Goal: Information Seeking & Learning: Learn about a topic

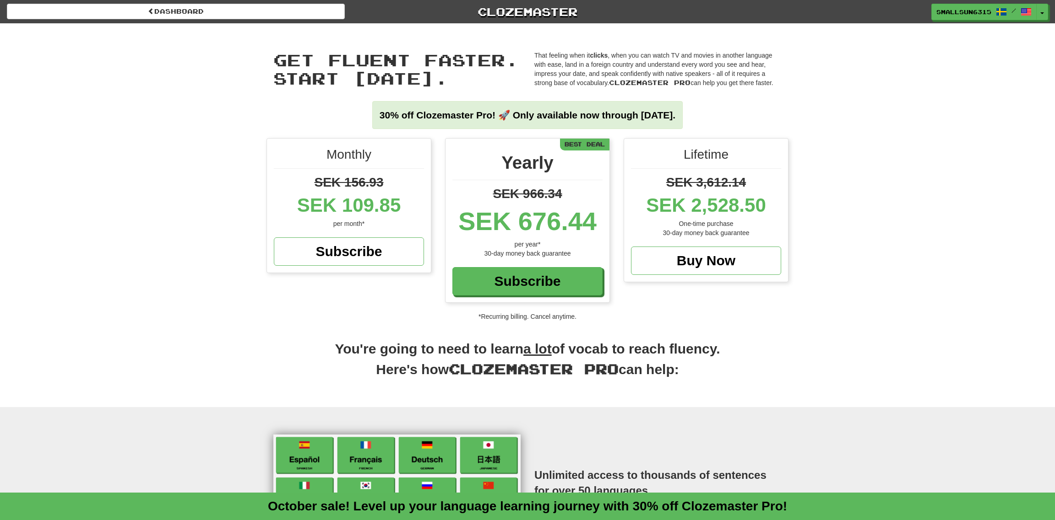
scroll to position [1, 0]
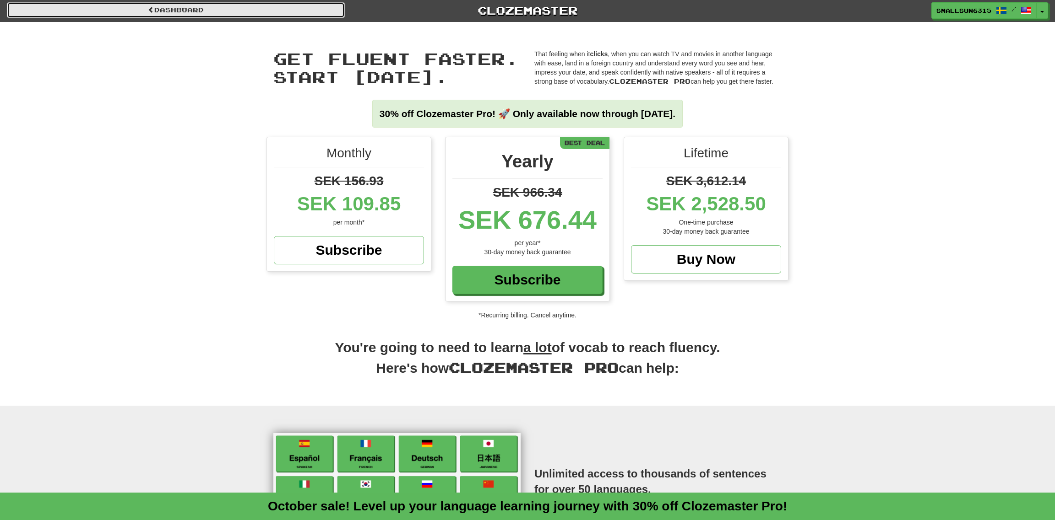
click at [203, 8] on link "Dashboard" at bounding box center [176, 10] width 338 height 16
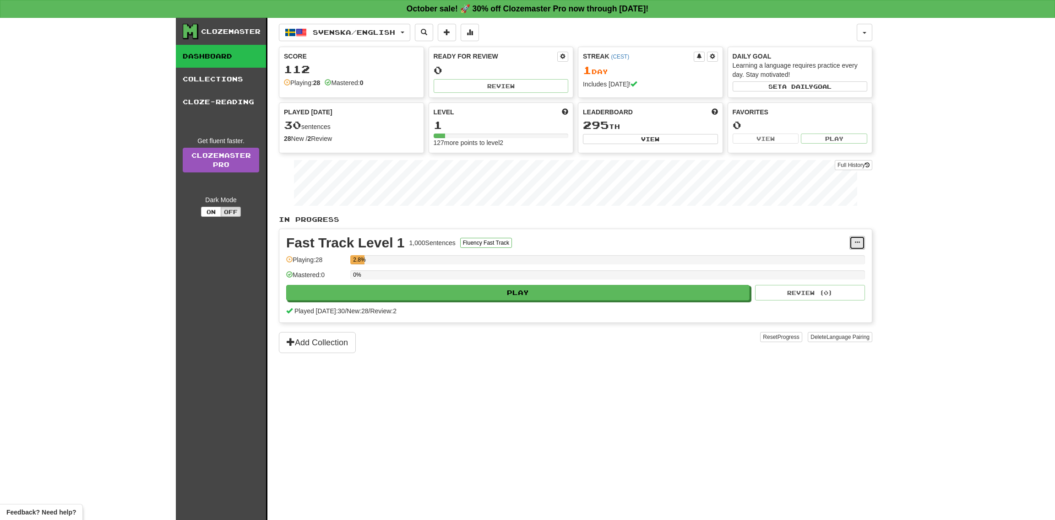
click at [851, 243] on button at bounding box center [857, 243] width 16 height 14
click at [832, 260] on span "Manage Sentences" at bounding box center [817, 259] width 55 height 7
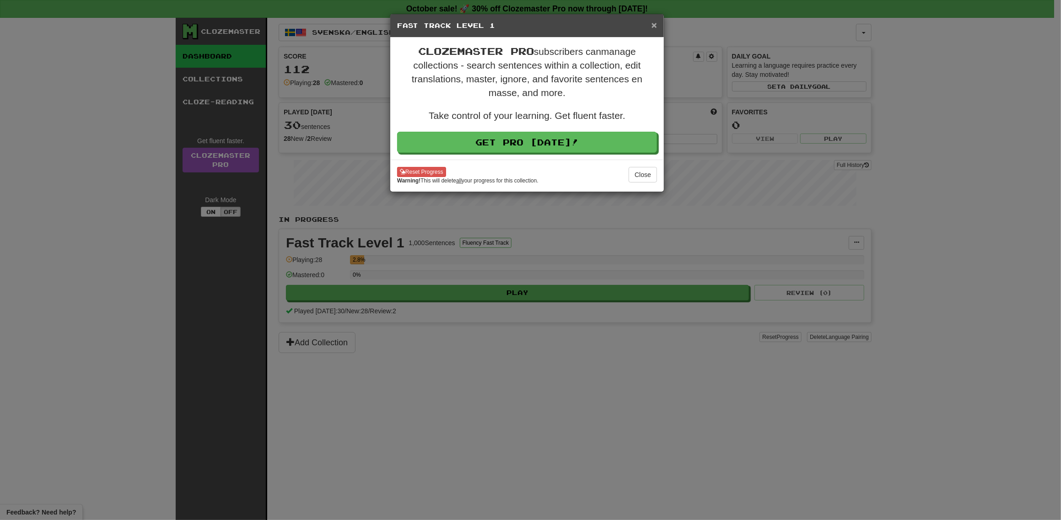
click at [654, 25] on span "×" at bounding box center [654, 25] width 5 height 11
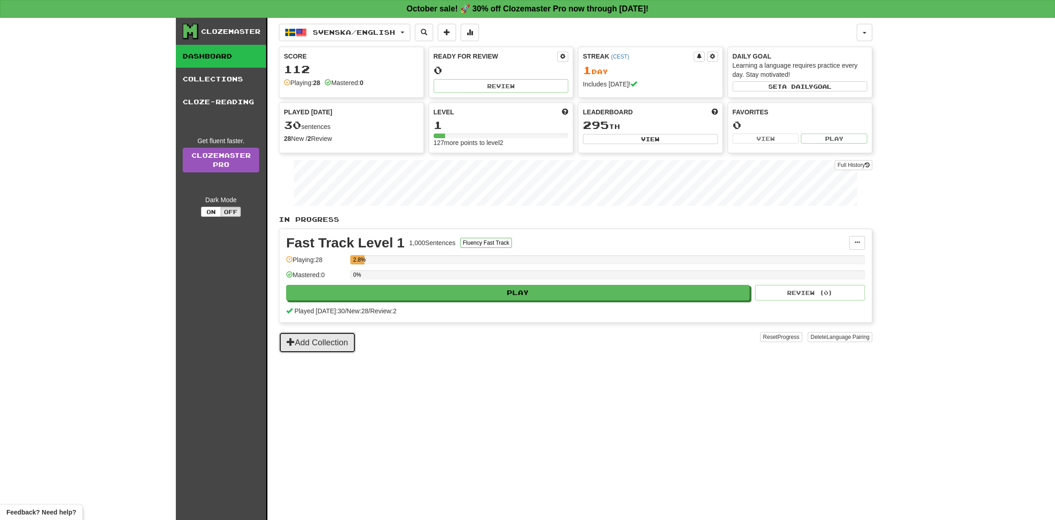
click at [328, 346] on button "Add Collection" at bounding box center [317, 342] width 77 height 21
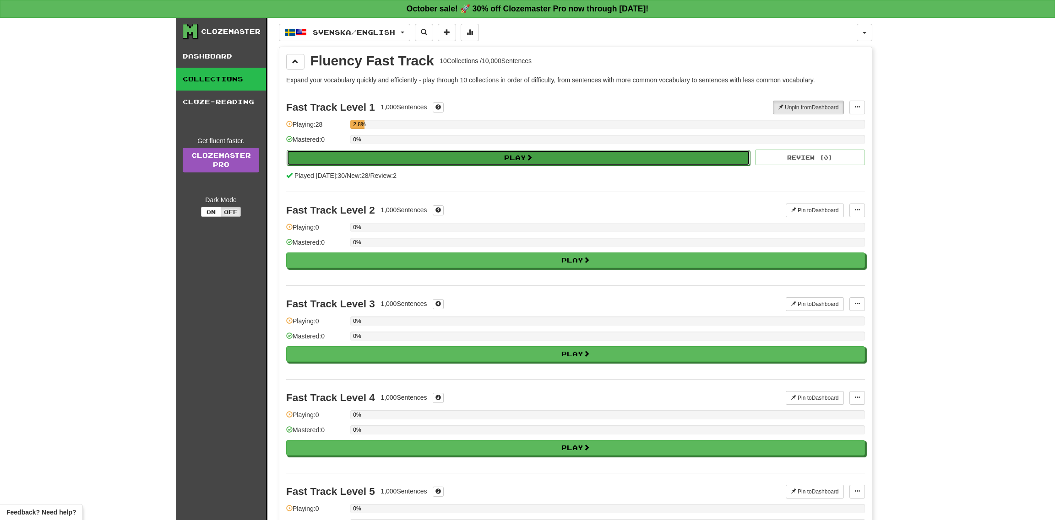
click at [444, 162] on button "Play" at bounding box center [518, 158] width 463 height 16
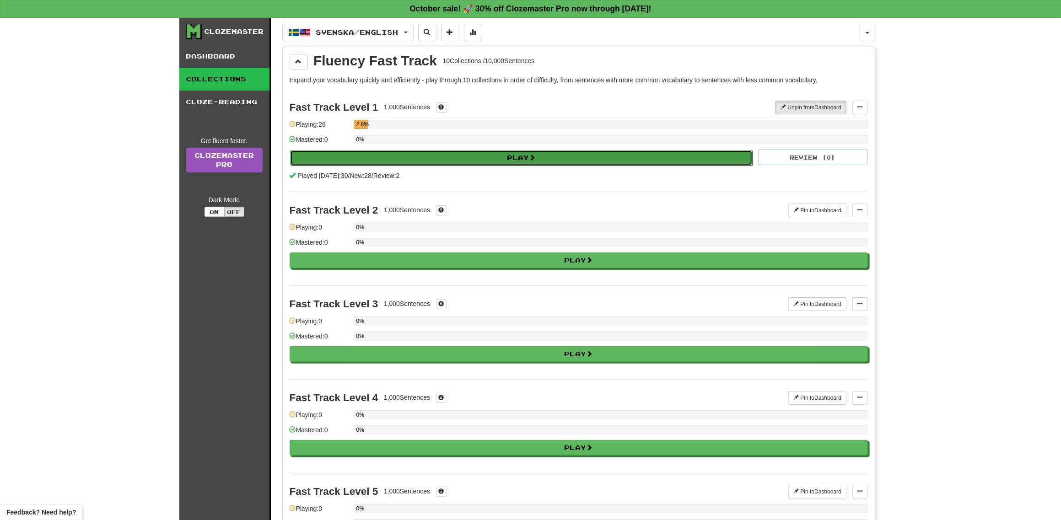
select select "**"
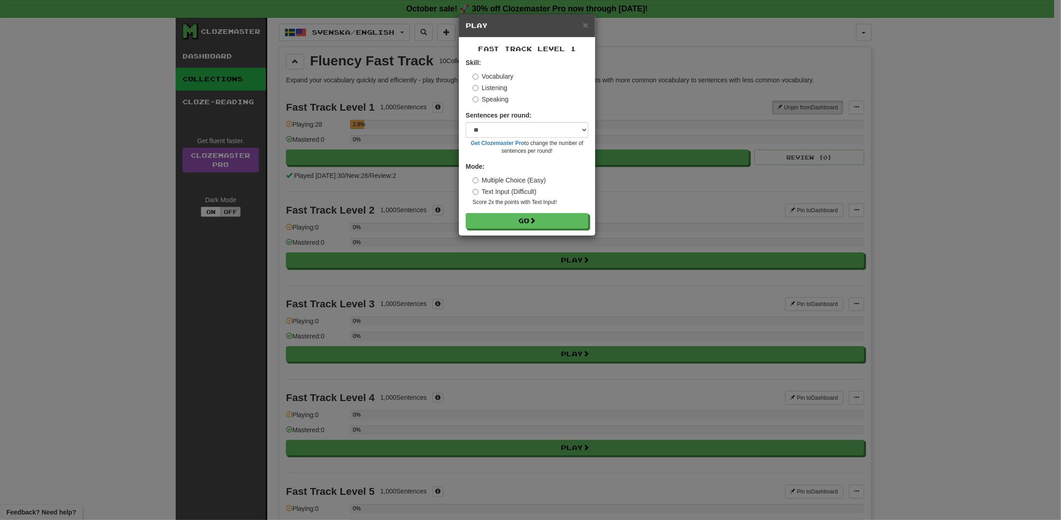
click at [485, 86] on label "Listening" at bounding box center [490, 87] width 35 height 9
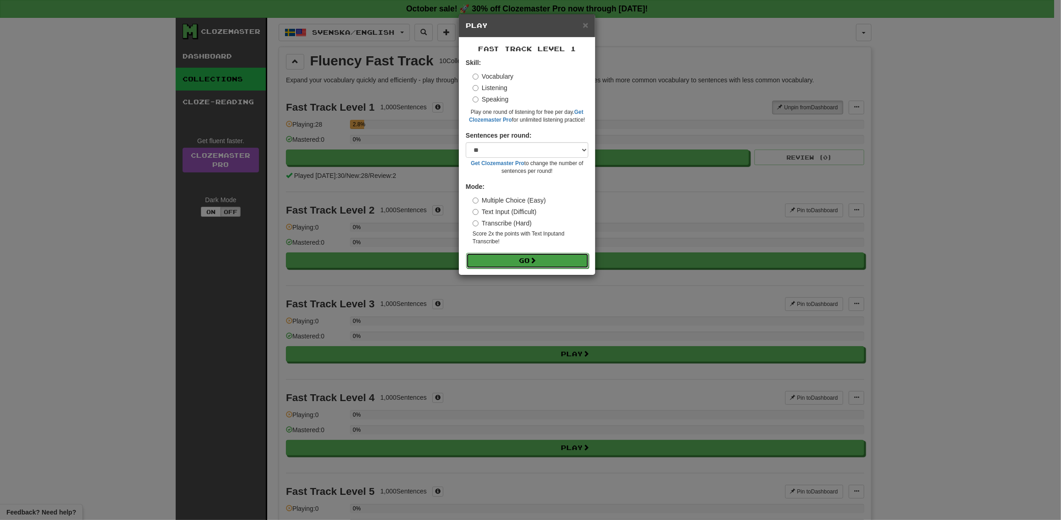
click at [501, 257] on button "Go" at bounding box center [527, 261] width 123 height 16
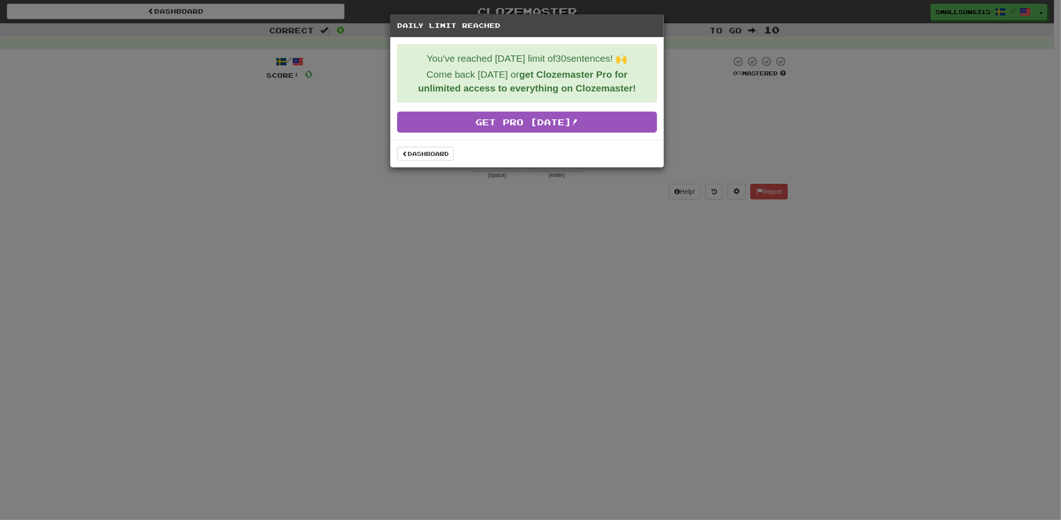
click at [857, 233] on div "Daily Limit Reached You've reached today's limit of 30 sentences! 🙌 Come back t…" at bounding box center [530, 260] width 1061 height 520
